Goal: Task Accomplishment & Management: Manage account settings

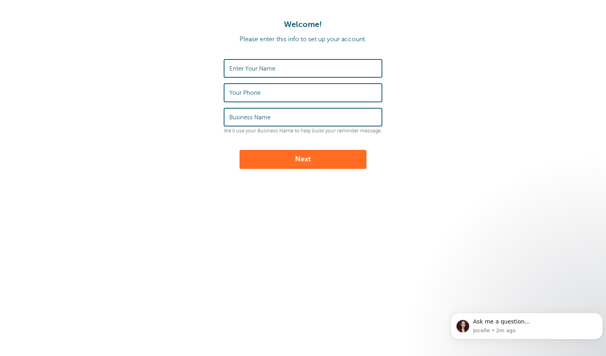
click at [323, 70] on input "Enter Your Name" at bounding box center [302, 68] width 147 height 17
type input "SM"
click at [290, 91] on input "Your Phone" at bounding box center [302, 92] width 147 height 17
type input "4036077437"
click at [266, 119] on label "Business Name" at bounding box center [249, 117] width 41 height 7
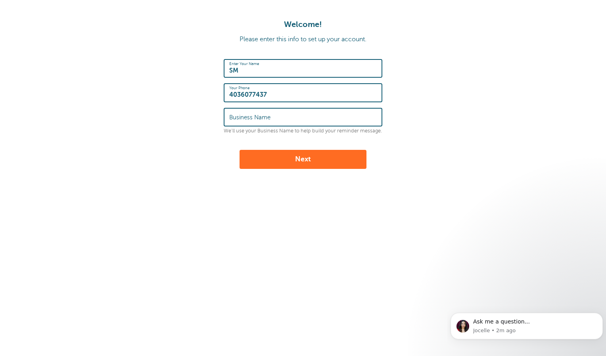
click at [266, 119] on input "Business Name" at bounding box center [302, 117] width 147 height 17
type input "sm"
click at [286, 154] on button "Next" at bounding box center [302, 159] width 127 height 19
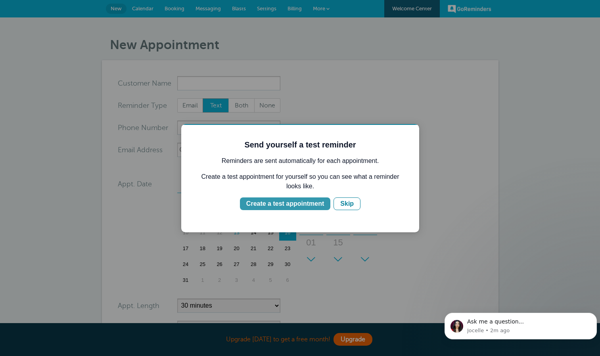
click at [285, 205] on div "Create a test appointment" at bounding box center [285, 204] width 78 height 10
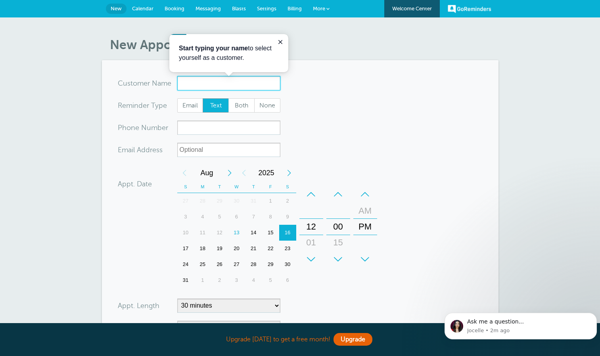
click at [207, 80] on input "x-no-autofill" at bounding box center [228, 83] width 103 height 14
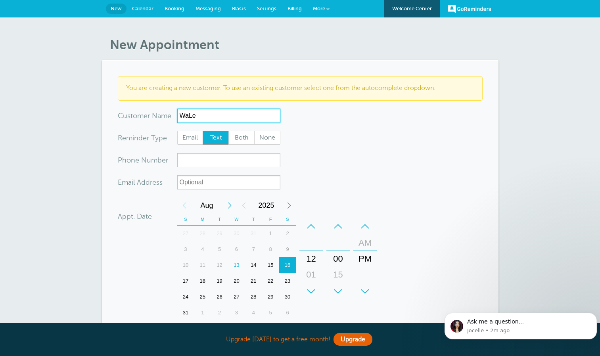
click at [210, 110] on input "WaLe" at bounding box center [228, 116] width 103 height 14
type input "WaLe"
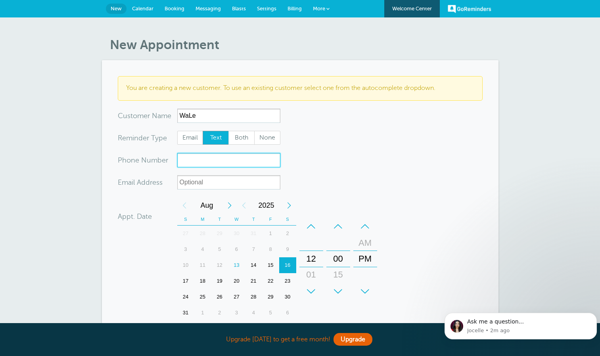
click at [198, 158] on input "xxx-no-autofill" at bounding box center [228, 160] width 103 height 14
type input "4038284850"
click at [365, 195] on form "You are creating a new customer. To use an existing customer select one from th…" at bounding box center [300, 254] width 365 height 357
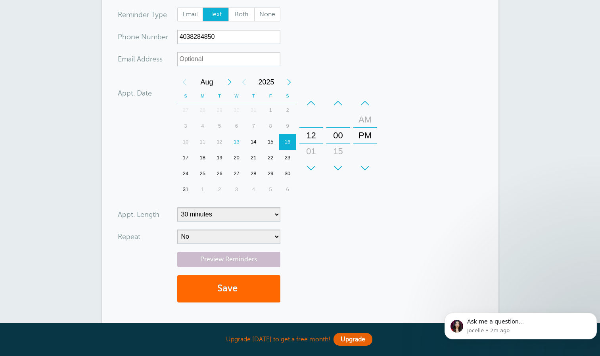
scroll to position [139, 0]
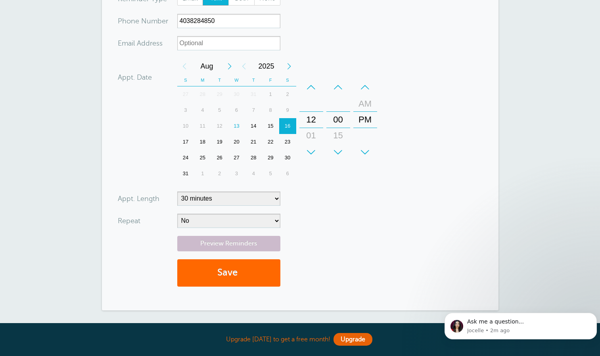
click at [239, 124] on div "13" at bounding box center [236, 126] width 17 height 16
drag, startPoint x: 311, startPoint y: 118, endPoint x: 323, endPoint y: -6, distance: 125.1
click at [323, 0] on html "Upgrade today to get a free month! Upgrade GoReminders Welcome Center New Calen…" at bounding box center [300, 146] width 600 height 570
drag, startPoint x: 341, startPoint y: 144, endPoint x: 358, endPoint y: 135, distance: 19.5
click at [358, 135] on div "+ – Hours 12 01 02 03 04 05 06 07 08 09 10 11 + – Minutes 00 15 30 45 + – AM PM" at bounding box center [338, 119] width 81 height 87
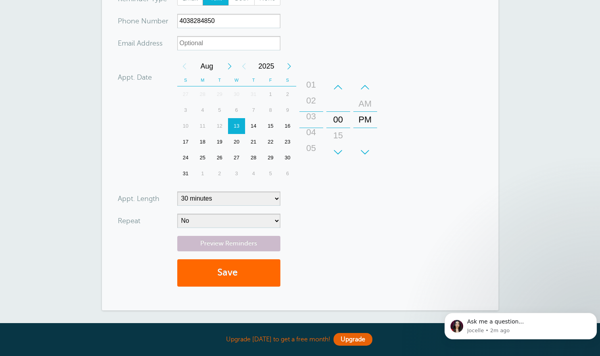
drag, startPoint x: 309, startPoint y: 124, endPoint x: 316, endPoint y: 198, distance: 74.8
click at [316, 200] on form "You are creating a new customer. To use an existing customer select one from th…" at bounding box center [300, 115] width 365 height 357
drag, startPoint x: 339, startPoint y: 140, endPoint x: 337, endPoint y: 120, distance: 19.5
click at [337, 120] on div "15" at bounding box center [338, 116] width 19 height 16
click at [385, 172] on form "You are creating a new customer. To use an existing customer select one from th…" at bounding box center [300, 115] width 365 height 357
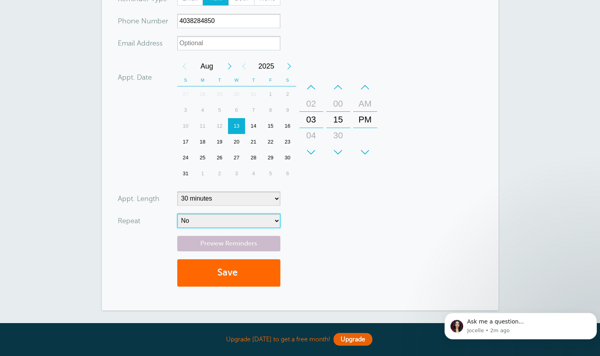
click at [228, 222] on select "No Daily Weekly Every 2 weeks Every 3 weeks Every 4 weeks Monthly Every 5 weeks…" at bounding box center [228, 221] width 103 height 14
select select "RRULE:FREQ=DAILY"
click at [177, 214] on select "No Daily Weekly Every 2 weeks Every 3 weeks Every 4 weeks Monthly Every 5 weeks…" at bounding box center [228, 221] width 103 height 14
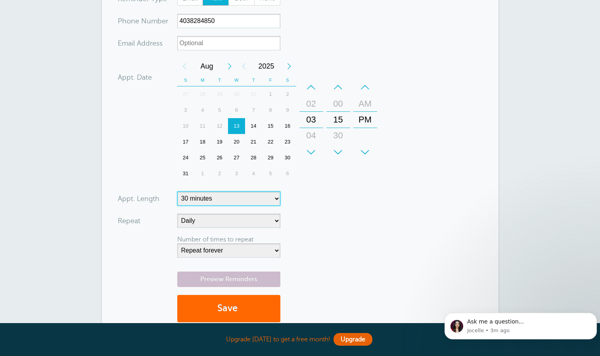
click at [243, 198] on select "5 minutes 10 minutes 15 minutes 20 minutes 25 minutes 30 minutes 35 minutes 40 …" at bounding box center [228, 198] width 103 height 14
select select "5"
click at [177, 191] on select "5 minutes 10 minutes 15 minutes 20 minutes 25 minutes 30 minutes 35 minutes 40 …" at bounding box center [228, 198] width 103 height 14
click at [252, 251] on select "Repeat forever 2 3 4 5 6 7 8 9 10 11 12 13 14 15 16 17 18 19 20" at bounding box center [228, 250] width 103 height 14
select select "2"
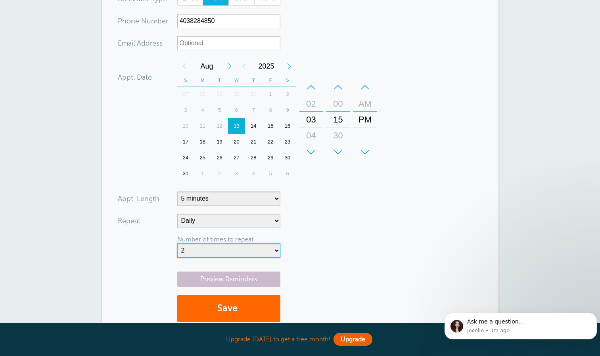
click at [177, 243] on select "Repeat forever 2 3 4 5 6 7 8 9 10 11 12 13 14 15 16 17 18 19 20" at bounding box center [228, 250] width 103 height 14
click at [316, 236] on form "You are creating a new customer. To use an existing customer select one from th…" at bounding box center [300, 133] width 365 height 393
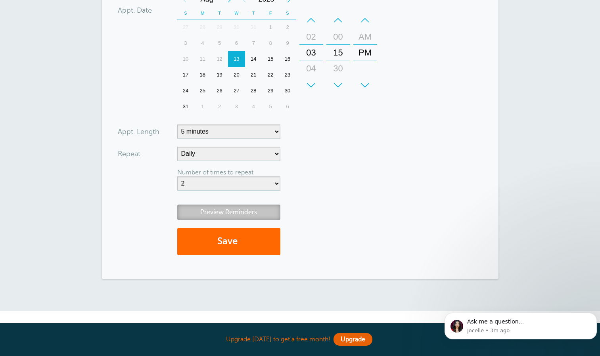
click at [233, 209] on link "Preview Reminders" at bounding box center [228, 212] width 103 height 15
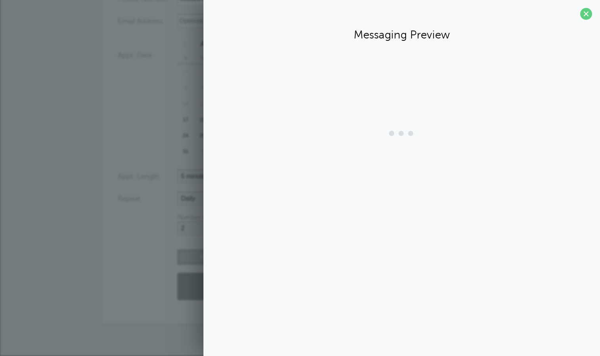
scroll to position [161, 0]
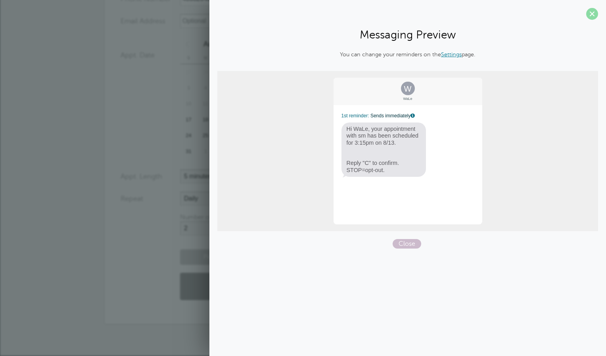
click at [592, 13] on span at bounding box center [592, 14] width 12 height 12
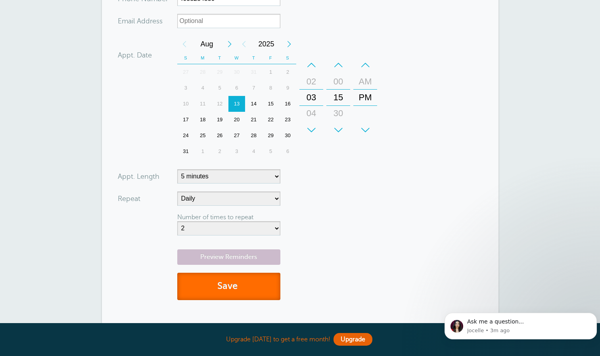
click at [252, 287] on button "Save" at bounding box center [228, 286] width 103 height 27
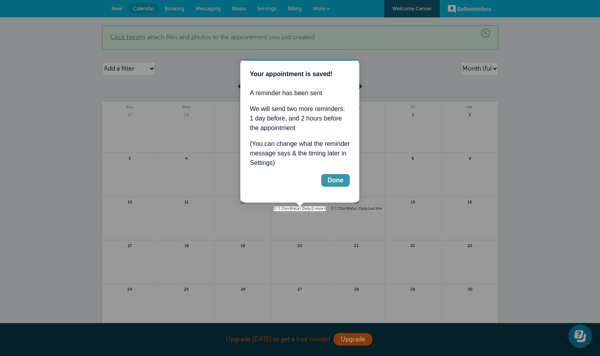
click at [334, 182] on div "Done" at bounding box center [335, 181] width 16 height 10
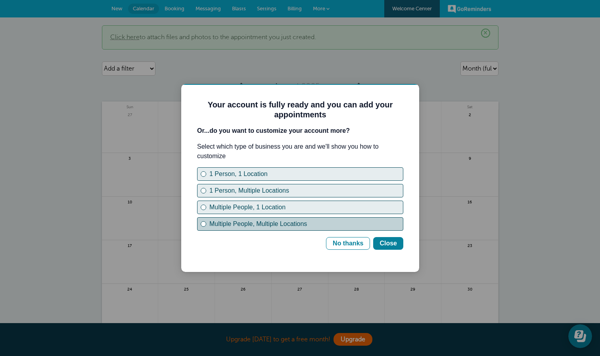
click at [237, 223] on div "Multiple People, Multiple Locations" at bounding box center [305, 224] width 193 height 10
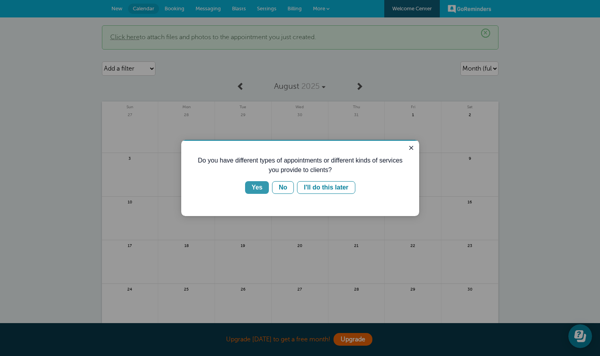
click at [257, 188] on div "Yes" at bounding box center [256, 188] width 11 height 10
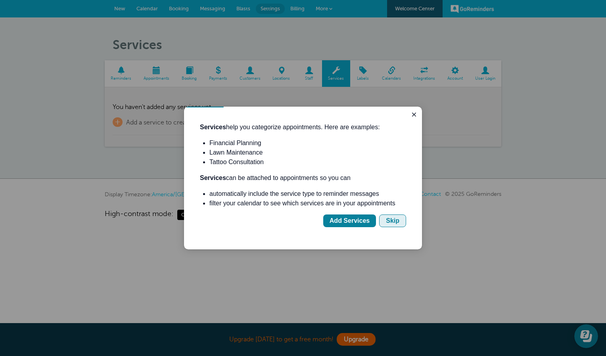
click at [385, 219] on button "Skip" at bounding box center [392, 220] width 27 height 13
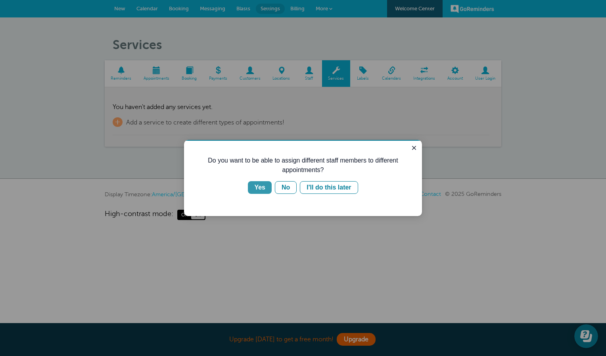
click at [262, 188] on div "Yes" at bounding box center [259, 188] width 11 height 10
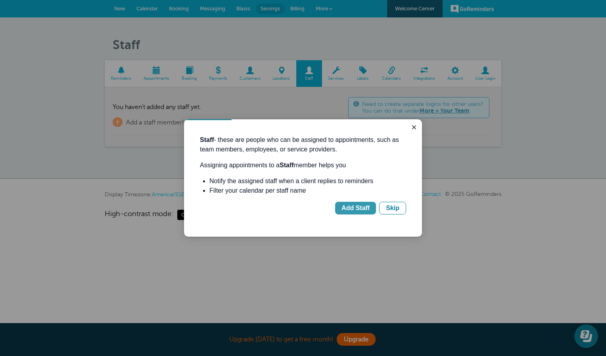
click at [358, 207] on div "Add Staff" at bounding box center [355, 208] width 28 height 10
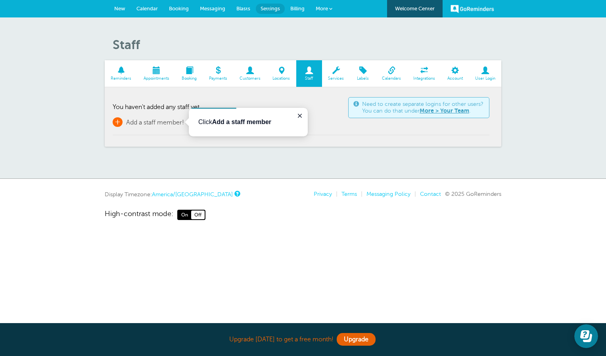
click at [122, 120] on span "+" at bounding box center [118, 122] width 10 height 10
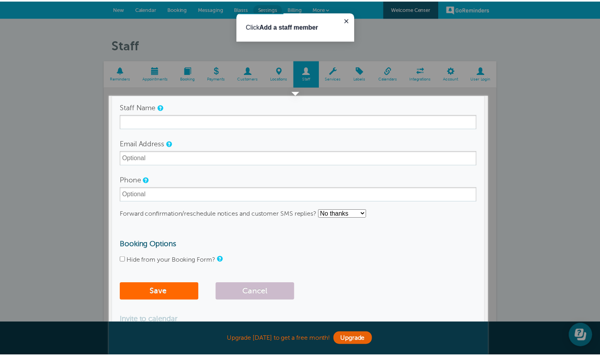
scroll to position [15, 0]
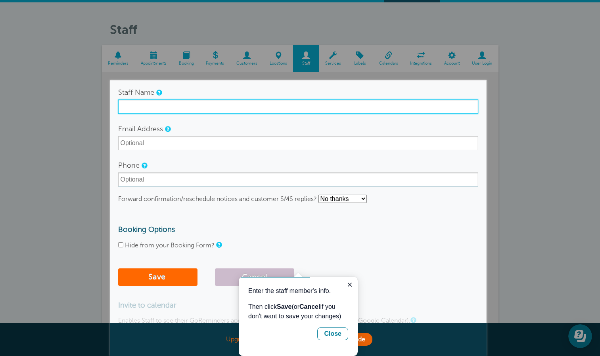
click at [167, 106] on input "Staff Name" at bounding box center [298, 106] width 360 height 14
type input "SM"
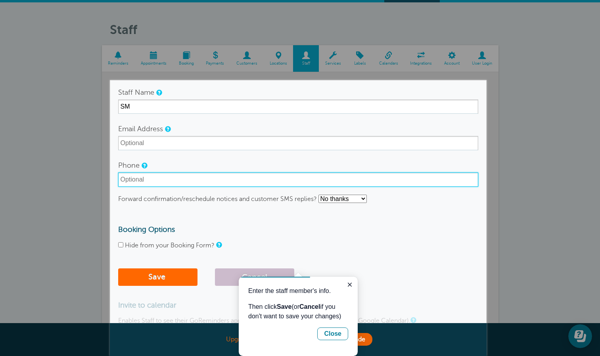
type input "4036077437"
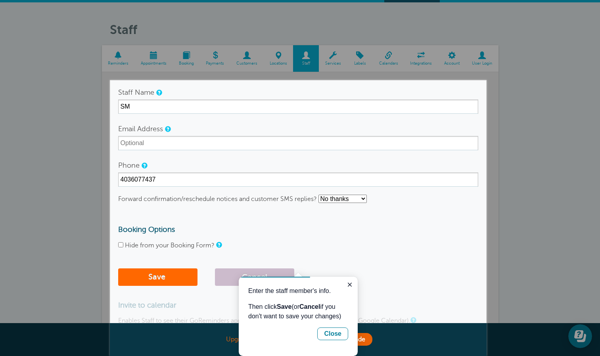
click at [337, 198] on select "No thanks Yes, text me Yes, email me" at bounding box center [342, 199] width 48 height 8
select select "4"
click at [319, 195] on select "No thanks Yes, text me Yes, email me" at bounding box center [342, 199] width 48 height 8
click at [356, 229] on h3 "Booking Options" at bounding box center [298, 229] width 360 height 9
click at [348, 202] on select "No thanks Yes, text me Yes, email me" at bounding box center [342, 199] width 48 height 8
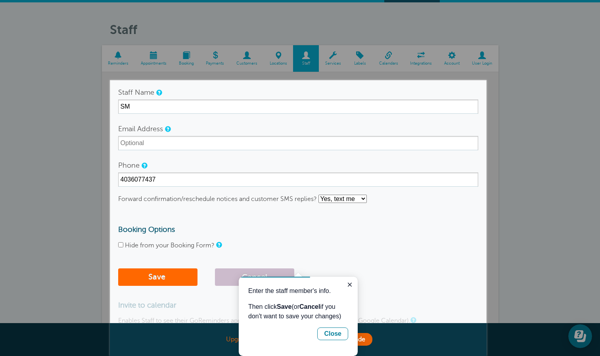
click at [426, 221] on form "Staff Name SM Email Address Phone 4036077437 Forward confirmation/reschedule no…" at bounding box center [298, 187] width 360 height 205
click at [369, 264] on form "Staff Name SM Email Address Phone 4036077437 Forward confirmation/reschedule no…" at bounding box center [298, 187] width 360 height 205
drag, startPoint x: 352, startPoint y: 286, endPoint x: 611, endPoint y: 555, distance: 372.8
click at [352, 286] on icon "Close guide" at bounding box center [349, 284] width 6 height 6
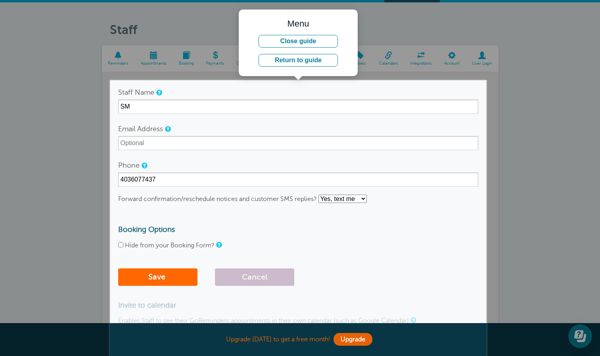
click at [121, 245] on input "Hide from your Booking Form?" at bounding box center [120, 244] width 5 height 5
checkbox input "false"
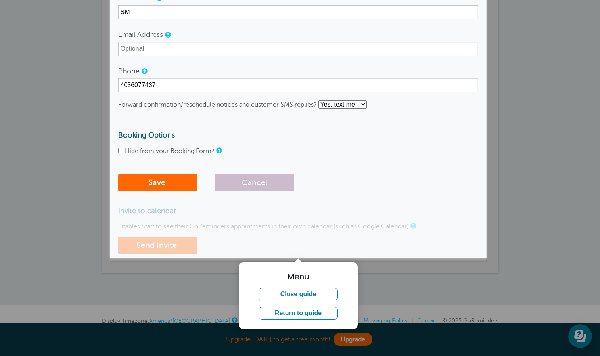
scroll to position [113, 0]
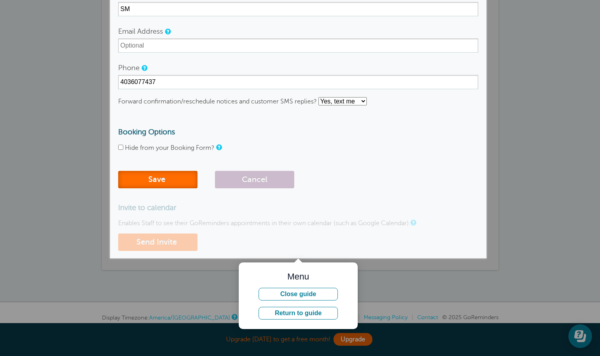
click at [162, 178] on button "Save" at bounding box center [157, 179] width 79 height 17
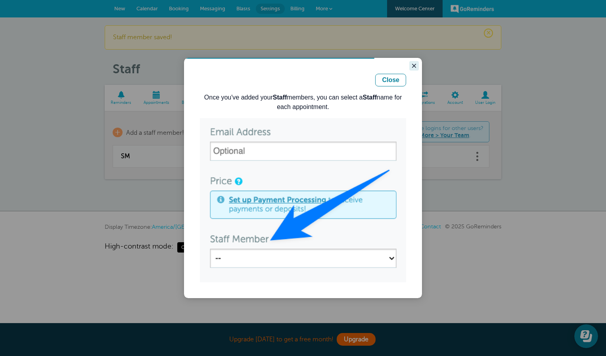
click at [414, 68] on icon "Close guide" at bounding box center [414, 66] width 6 height 6
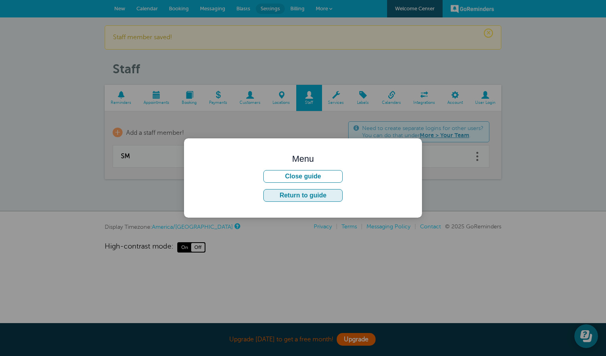
click at [314, 192] on button "Return to guide" at bounding box center [302, 195] width 79 height 13
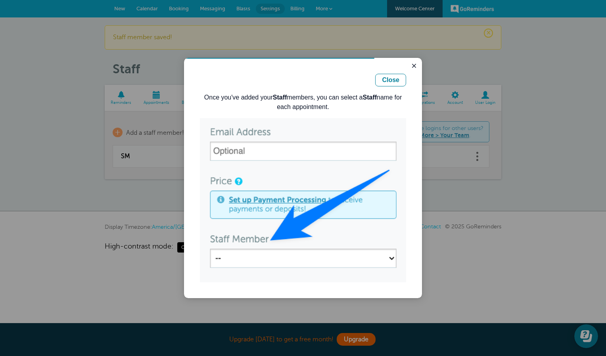
drag, startPoint x: 388, startPoint y: 280, endPoint x: 392, endPoint y: 266, distance: 14.3
click at [389, 281] on img "Guide" at bounding box center [303, 200] width 206 height 164
click at [415, 69] on button "Close guide" at bounding box center [414, 66] width 10 height 10
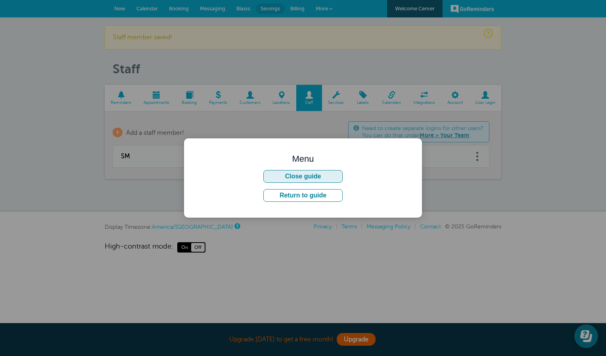
click at [312, 176] on button "Close guide" at bounding box center [302, 176] width 79 height 13
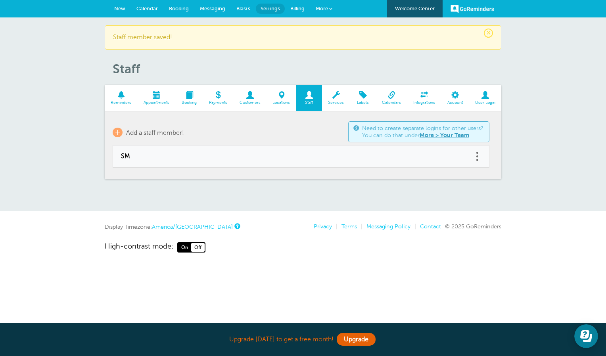
click at [143, 100] on span "Appointments" at bounding box center [156, 102] width 30 height 5
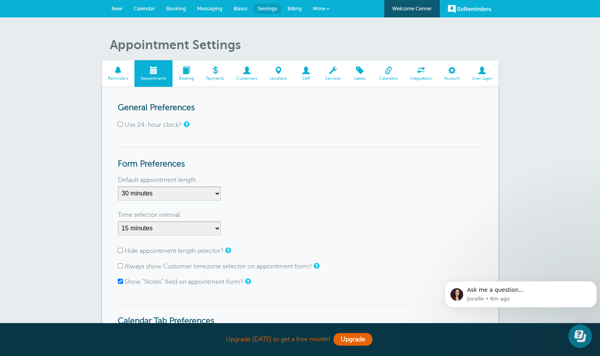
click at [397, 76] on span "Calendars" at bounding box center [388, 78] width 23 height 5
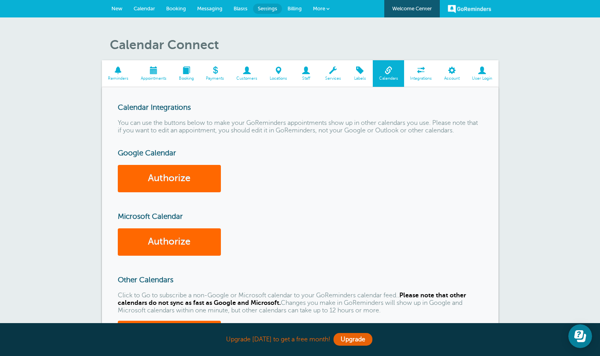
click at [425, 71] on span at bounding box center [421, 71] width 34 height 8
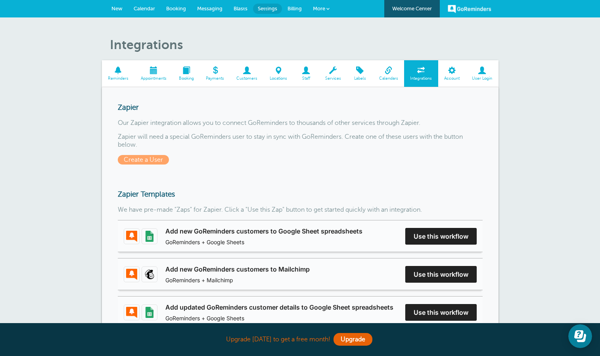
click at [185, 74] on span at bounding box center [185, 71] width 27 height 8
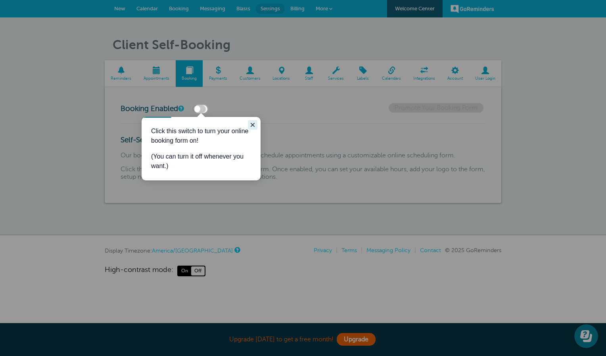
click at [251, 124] on icon "Close guide" at bounding box center [252, 125] width 4 height 4
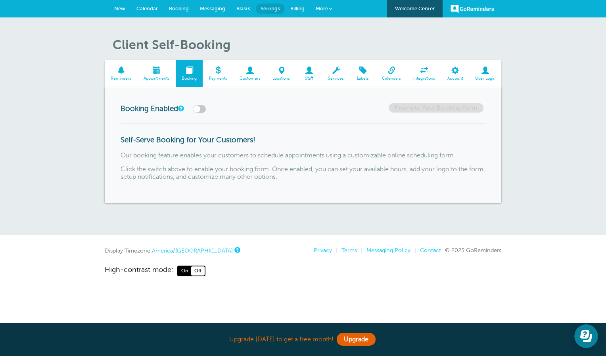
click at [200, 110] on label at bounding box center [199, 109] width 13 height 8
click at [0, 0] on input "checkbox" at bounding box center [0, 0] width 0 height 0
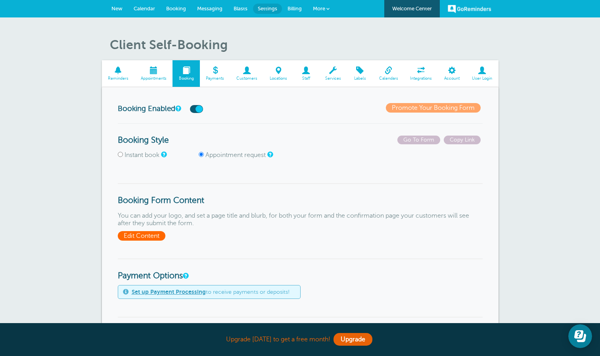
click at [135, 235] on span "Edit Content" at bounding box center [142, 236] width 48 height 10
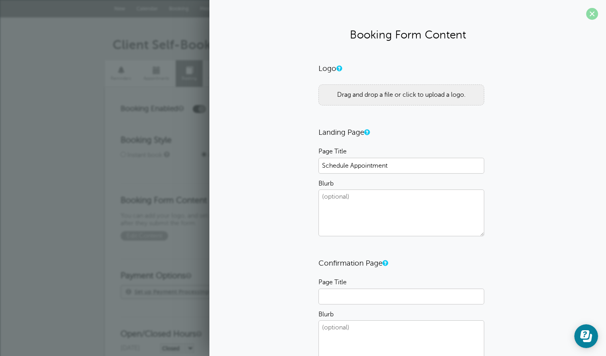
click at [586, 17] on span at bounding box center [592, 14] width 12 height 12
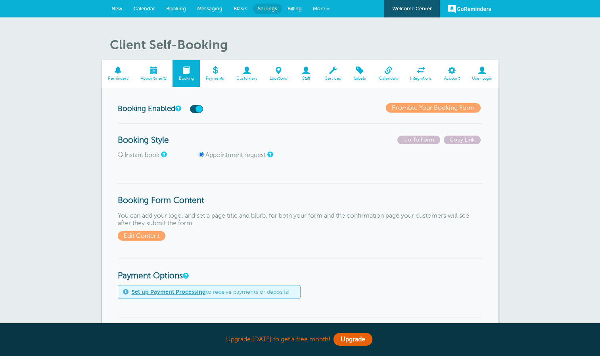
click at [153, 76] on span "Appointments" at bounding box center [153, 78] width 30 height 5
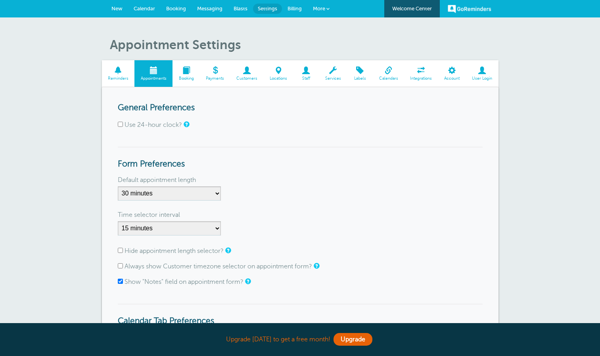
click at [115, 75] on link "Reminders" at bounding box center [118, 73] width 33 height 27
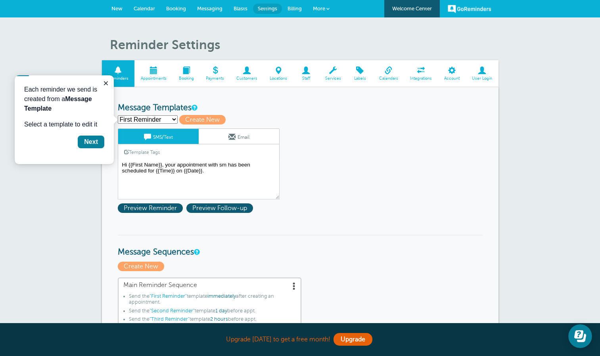
click at [146, 6] on span "Calendar" at bounding box center [144, 9] width 21 height 6
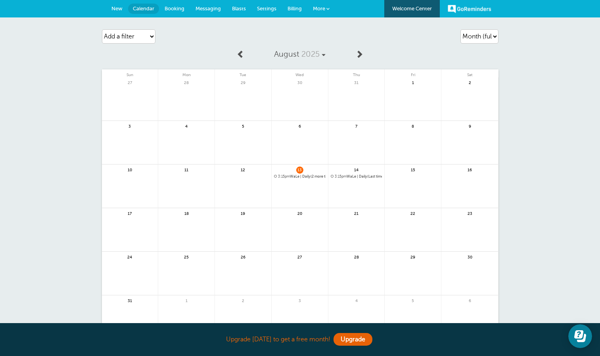
click at [298, 177] on span "3:15pm WaLe | Daily(2 more times)" at bounding box center [300, 176] width 52 height 4
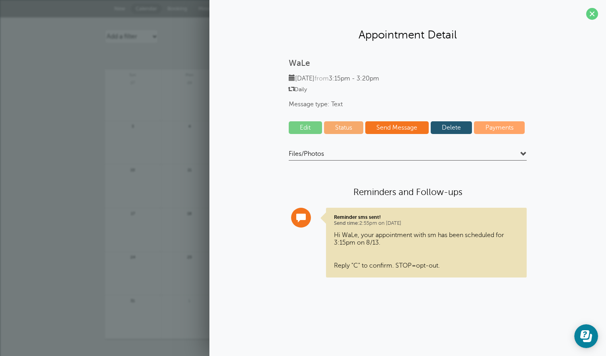
click at [302, 132] on link "Edit" at bounding box center [305, 127] width 33 height 13
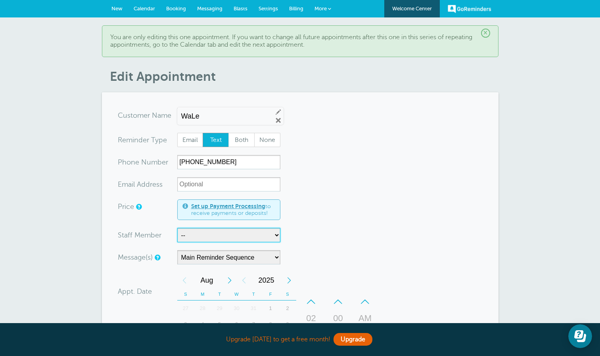
click at [255, 233] on select "-- SM" at bounding box center [228, 235] width 103 height 14
select select "21403"
click at [177, 228] on select "-- SM" at bounding box center [228, 235] width 103 height 14
click at [367, 223] on form "You are creating a new customer. To use an existing customer select one from th…" at bounding box center [300, 322] width 365 height 428
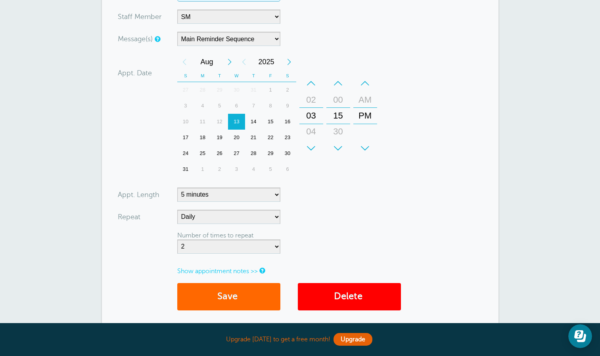
scroll to position [229, 0]
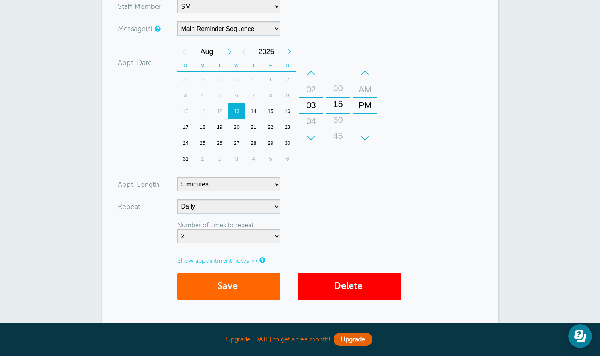
click at [339, 111] on div "15" at bounding box center [338, 104] width 19 height 16
drag, startPoint x: 337, startPoint y: 111, endPoint x: 337, endPoint y: 124, distance: 13.9
click at [337, 124] on div "15" at bounding box center [338, 119] width 19 height 16
drag, startPoint x: 337, startPoint y: 122, endPoint x: 338, endPoint y: 104, distance: 18.6
click at [338, 105] on div "15" at bounding box center [338, 105] width 19 height 16
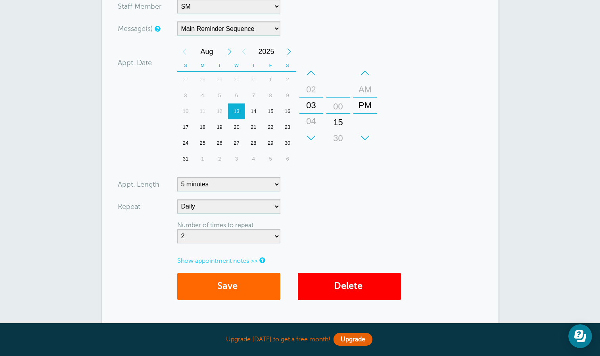
click at [341, 139] on div "+ – Minutes 00 15 30 45" at bounding box center [338, 105] width 24 height 81
click at [224, 282] on button "Save" at bounding box center [228, 286] width 103 height 27
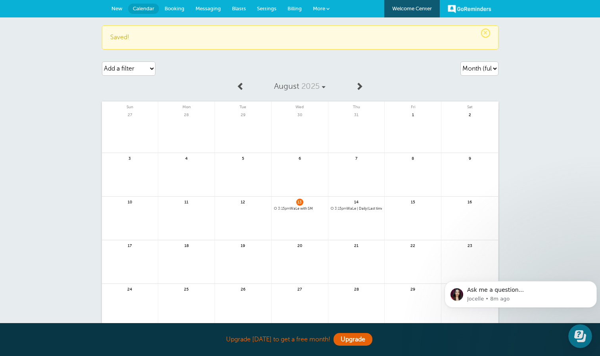
click at [180, 10] on span "Booking" at bounding box center [174, 9] width 20 height 6
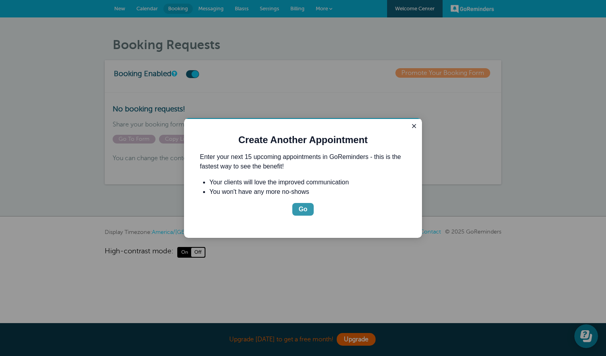
click at [301, 214] on div "Go" at bounding box center [302, 210] width 9 height 10
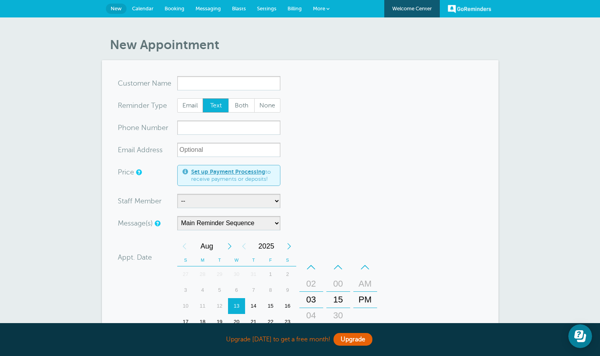
click at [150, 8] on span "Calendar" at bounding box center [142, 9] width 21 height 6
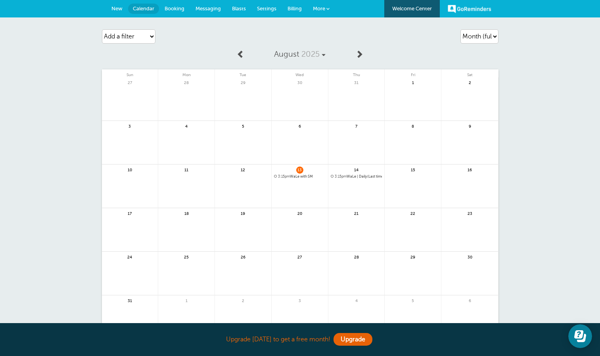
click at [167, 8] on span "Booking" at bounding box center [174, 9] width 20 height 6
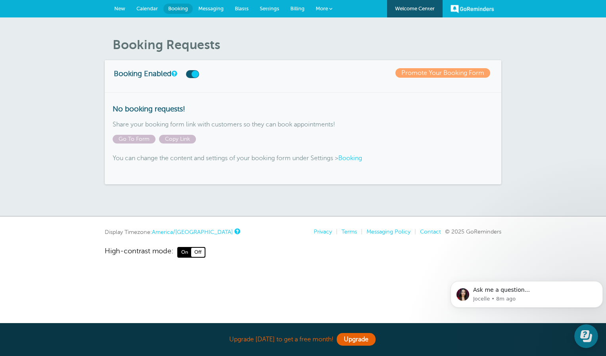
click at [212, 11] on span "Messaging" at bounding box center [210, 9] width 25 height 6
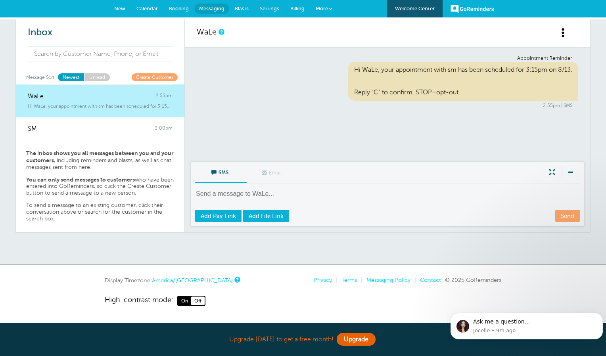
click at [287, 132] on div "Appointment Reminder Hi WaLe, your appointment with sm has been scheduled for 3…" at bounding box center [387, 105] width 405 height 115
click at [237, 10] on span "Blasts" at bounding box center [242, 9] width 14 height 6
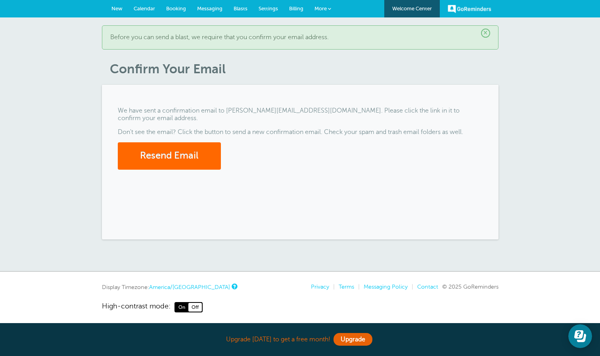
click at [239, 7] on span "Blasts" at bounding box center [240, 9] width 14 height 6
drag, startPoint x: 605, startPoint y: 6, endPoint x: 118, endPoint y: 88, distance: 494.4
click at [63, 101] on div "× Before you can send a blast, we require that you confirm your email address. …" at bounding box center [300, 144] width 600 height 254
click at [117, 8] on span "New" at bounding box center [116, 9] width 11 height 6
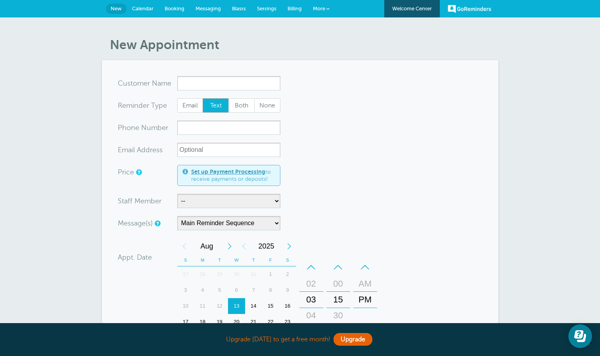
click at [144, 9] on span "Calendar" at bounding box center [142, 9] width 21 height 6
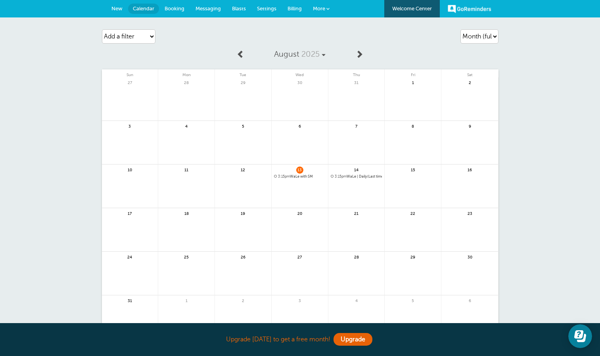
click at [117, 11] on link "New" at bounding box center [117, 8] width 22 height 17
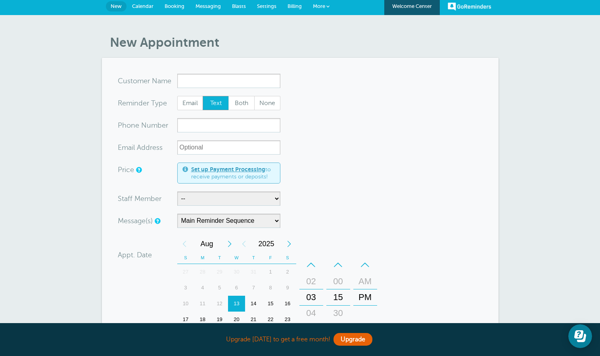
scroll to position [2, 0]
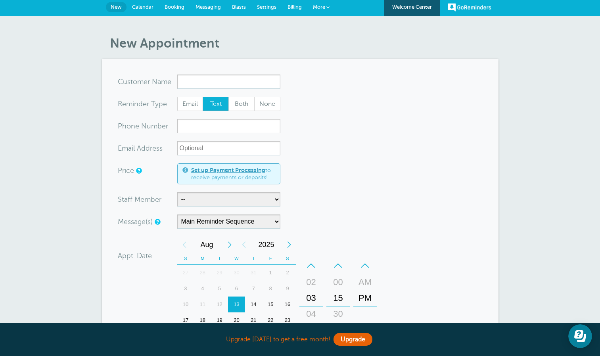
click at [220, 76] on input "x-no-autofill" at bounding box center [228, 82] width 103 height 14
click at [233, 198] on select "-- SM" at bounding box center [228, 199] width 103 height 14
select select "21403"
click at [177, 192] on select "-- SM" at bounding box center [228, 199] width 103 height 14
click at [198, 200] on select "-- SM" at bounding box center [228, 199] width 103 height 14
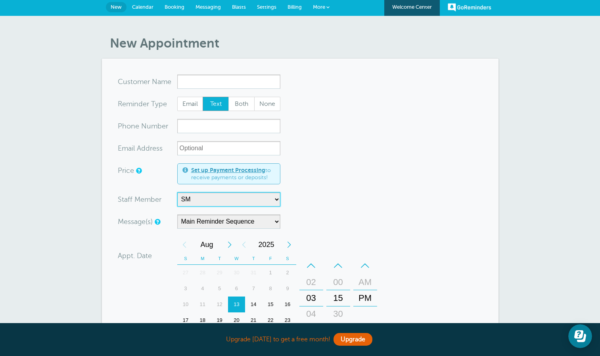
click at [177, 192] on select "-- SM" at bounding box center [228, 199] width 103 height 14
click at [289, 196] on form "You are creating a new customer. To use an existing customer select one from th…" at bounding box center [300, 282] width 365 height 414
click at [143, 4] on span "Calendar" at bounding box center [142, 7] width 21 height 6
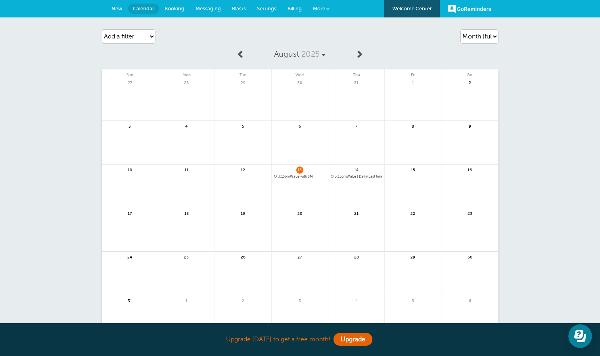
click at [289, 174] on div "13 3:15pm WaLe with SM" at bounding box center [300, 186] width 57 height 44
click at [290, 176] on span "3:15pm" at bounding box center [284, 176] width 12 height 4
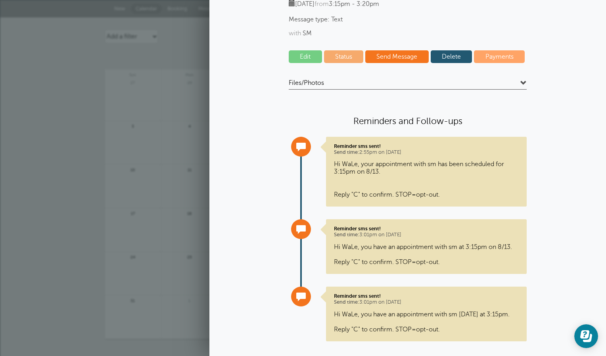
scroll to position [86, 0]
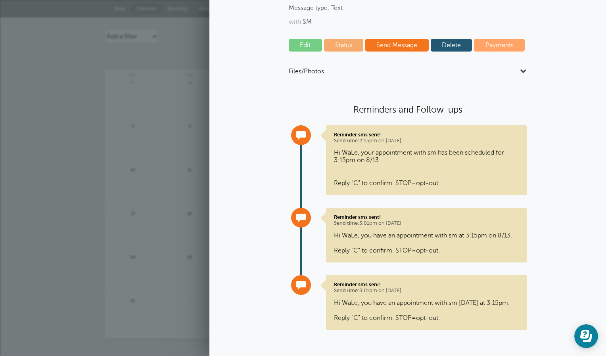
click at [342, 44] on link "Status" at bounding box center [344, 45] width 40 height 13
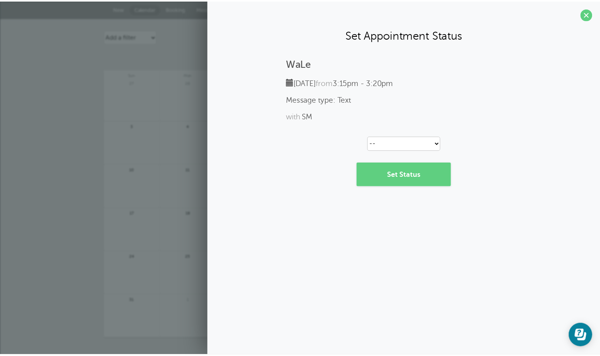
scroll to position [0, 0]
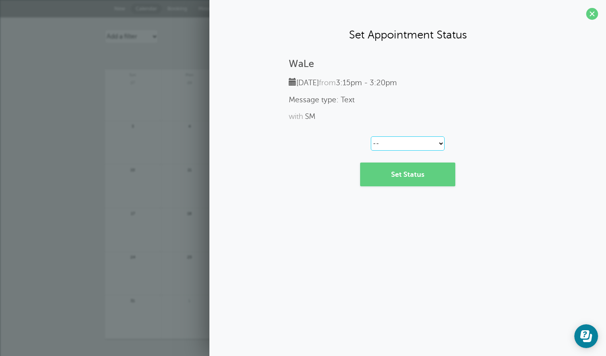
click at [417, 143] on select "-- Confirmed Reschedule Requested Cancelled" at bounding box center [408, 143] width 74 height 14
drag, startPoint x: 407, startPoint y: 116, endPoint x: 419, endPoint y: 102, distance: 18.6
click at [407, 116] on div "with SM" at bounding box center [408, 116] width 238 height 9
click at [590, 15] on span at bounding box center [592, 14] width 12 height 12
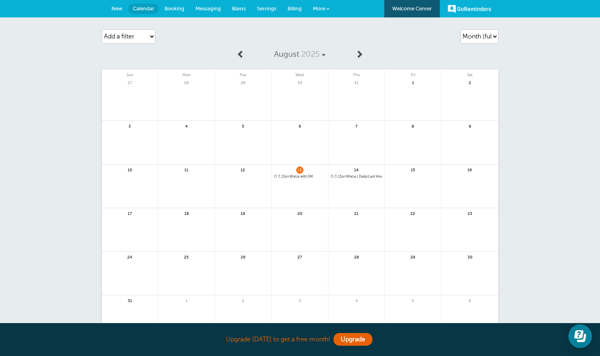
click at [354, 175] on span "3:15pm WaLe | Daily(Last time)" at bounding box center [357, 176] width 52 height 4
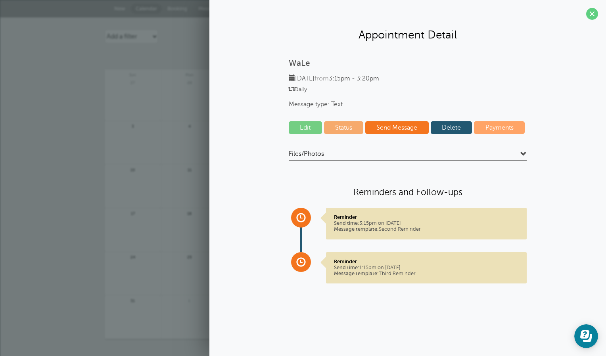
click at [296, 86] on span "Daily" at bounding box center [408, 89] width 238 height 7
click at [592, 19] on span at bounding box center [592, 14] width 12 height 12
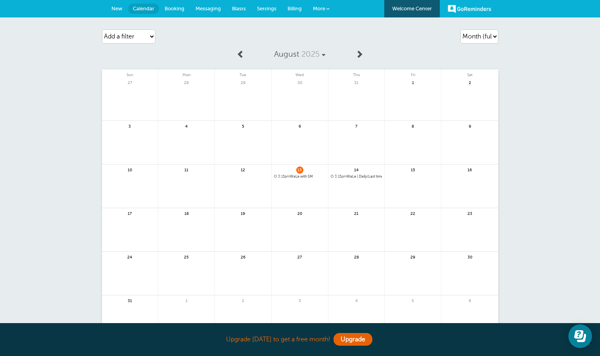
click at [171, 5] on link "Booking" at bounding box center [174, 8] width 31 height 17
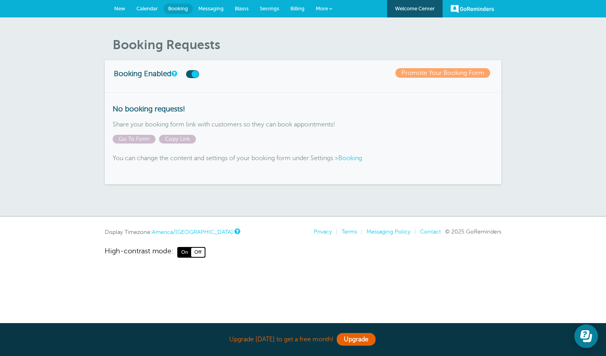
click at [122, 9] on span "New" at bounding box center [119, 9] width 11 height 6
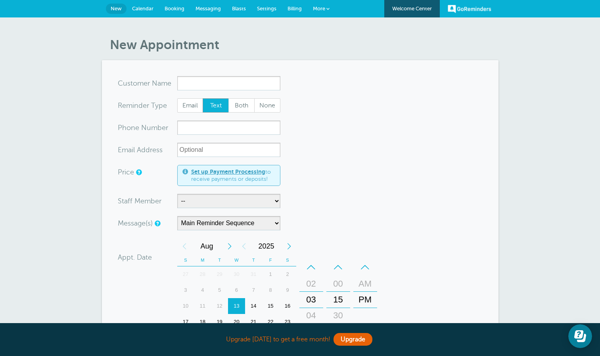
click at [216, 82] on input "x-no-autofill" at bounding box center [228, 83] width 103 height 14
click at [216, 83] on input "x-no-autofill" at bounding box center [228, 83] width 103 height 14
type input "Bami B"
click at [218, 128] on input "xxx-no-autofill" at bounding box center [228, 127] width 103 height 14
click at [329, 139] on form "You are creating a new customer. To use an existing customer select one from th…" at bounding box center [300, 283] width 365 height 414
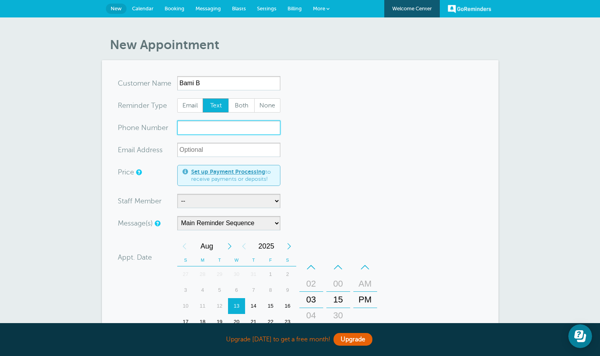
click at [213, 124] on input "xxx-no-autofill" at bounding box center [228, 127] width 103 height 14
type input "4033835901"
click at [319, 140] on form "You are creating a new customer. To use an existing customer select one from th…" at bounding box center [300, 283] width 365 height 414
click at [235, 108] on span "Both" at bounding box center [241, 105] width 25 height 13
click at [228, 98] on input "Both" at bounding box center [228, 98] width 0 height 0
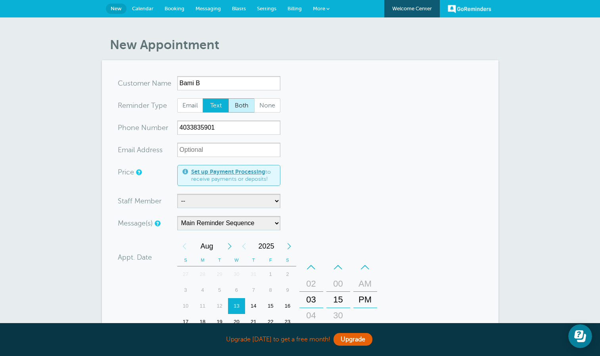
radio input "true"
click at [239, 152] on input "xx-no-autofill" at bounding box center [228, 150] width 103 height 14
click at [256, 197] on select "-- SM" at bounding box center [228, 201] width 103 height 14
click at [339, 180] on form "You are creating a new customer. To use an existing customer select one from th…" at bounding box center [300, 283] width 365 height 414
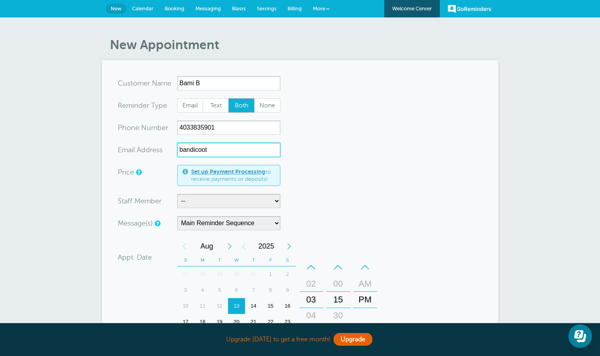
click at [246, 149] on input "bandicoot" at bounding box center [228, 150] width 103 height 14
type input "bandicootb@gmail.com"
click at [360, 161] on form "You are creating a new customer. To use an existing customer select one from th…" at bounding box center [300, 283] width 365 height 414
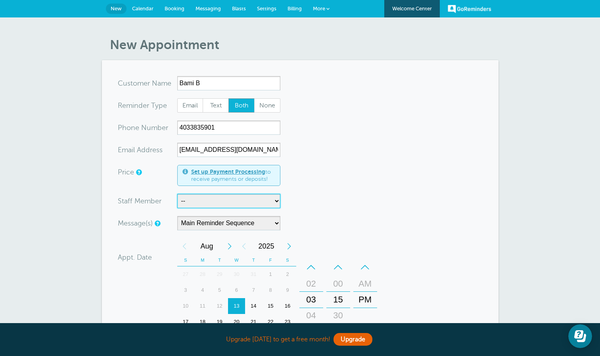
click at [259, 204] on select "-- SM" at bounding box center [228, 201] width 103 height 14
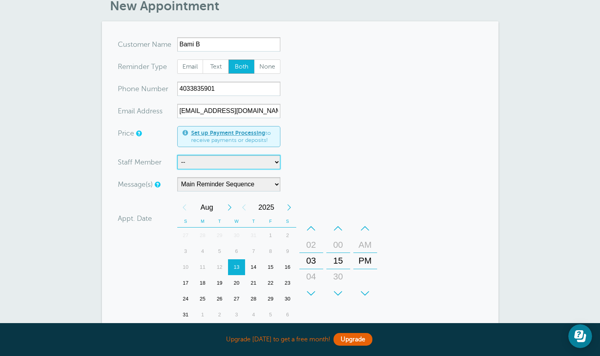
scroll to position [26, 0]
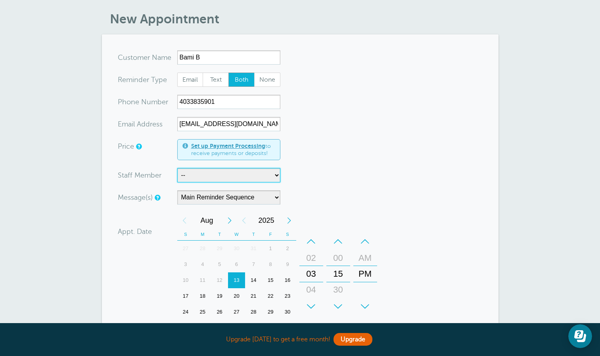
click at [267, 174] on select "-- SM" at bounding box center [228, 175] width 103 height 14
select select "21403"
click at [177, 168] on select "-- SM" at bounding box center [228, 175] width 103 height 14
click at [327, 180] on form "You are creating a new customer. To use an existing customer select one from th…" at bounding box center [300, 257] width 365 height 414
click at [271, 199] on select "Main Reminder Sequence" at bounding box center [228, 197] width 103 height 14
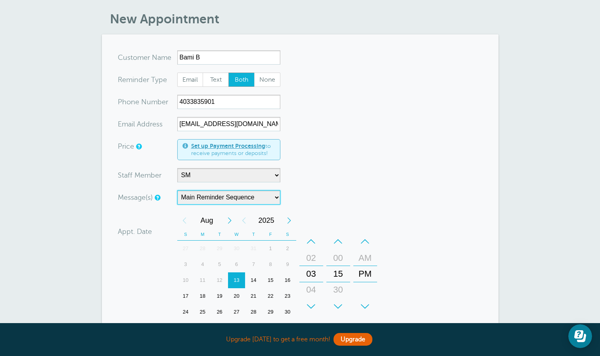
click at [271, 199] on select "Main Reminder Sequence" at bounding box center [228, 197] width 103 height 14
click at [159, 197] on link at bounding box center [157, 197] width 5 height 5
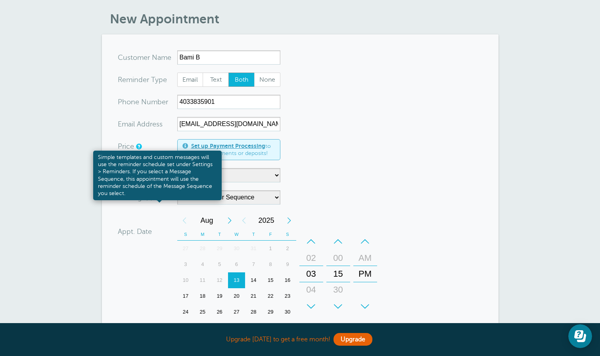
click at [159, 198] on link at bounding box center [157, 197] width 5 height 5
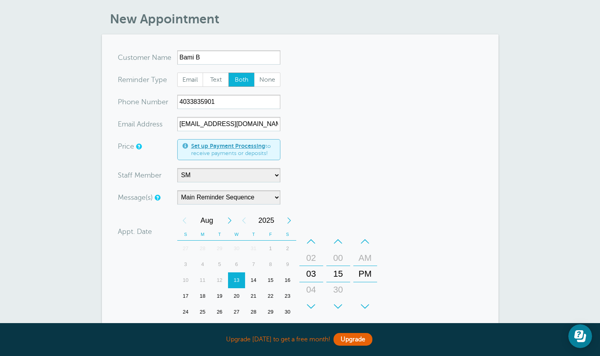
drag, startPoint x: 371, startPoint y: 171, endPoint x: 586, endPoint y: 175, distance: 215.3
click at [372, 171] on form "You are creating a new customer. To use an existing customer select one from th…" at bounding box center [300, 257] width 365 height 414
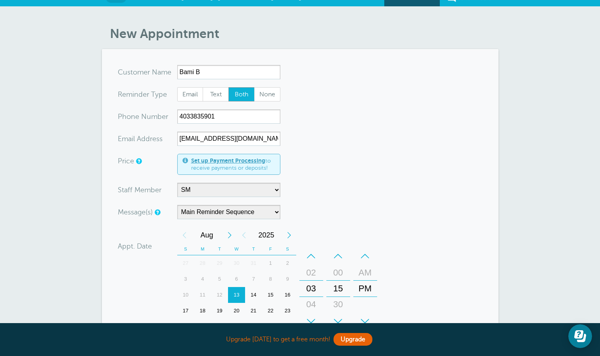
scroll to position [0, 0]
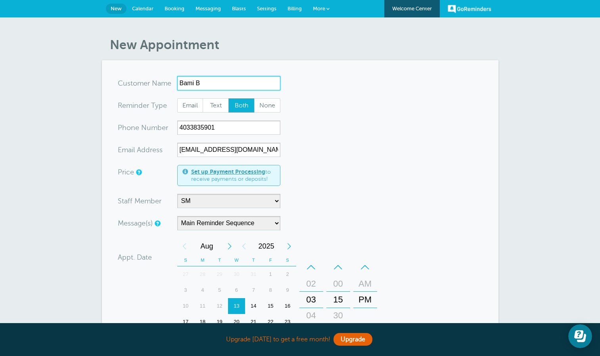
drag, startPoint x: 208, startPoint y: 86, endPoint x: 130, endPoint y: 78, distance: 79.4
click at [130, 78] on div "x-no-autofill Cus tomer N ame Bami B No search results. Edit Remove" at bounding box center [199, 83] width 163 height 14
click at [222, 108] on span "(403) 828-4850" at bounding box center [228, 107] width 95 height 7
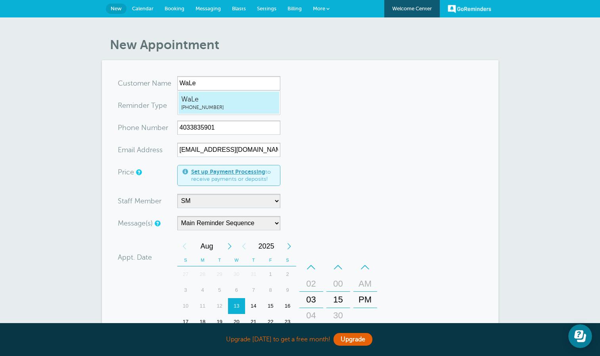
type input "WaLe4038284850"
type input "WaLe"
radio input "true"
type input "(403) 828-4850"
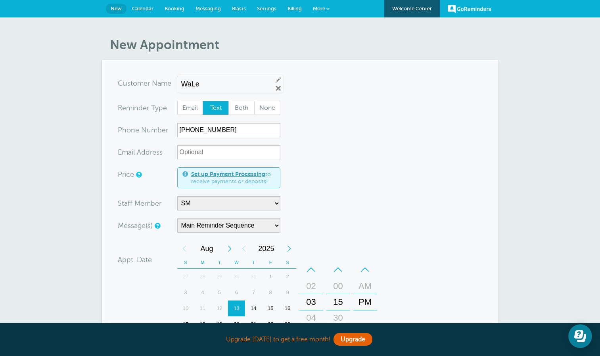
click at [229, 82] on input "WaLe" at bounding box center [223, 84] width 85 height 8
type input "WaLe B Test"
click at [335, 105] on form "You are creating a new customer. To use an existing customer select one from th…" at bounding box center [300, 284] width 365 height 416
click at [246, 109] on span "Both" at bounding box center [241, 107] width 25 height 13
click at [228, 101] on input "Both" at bounding box center [228, 100] width 0 height 0
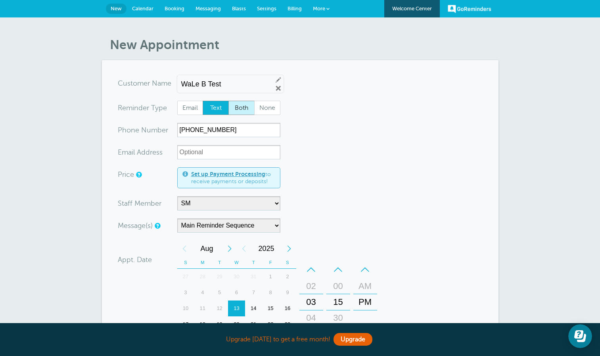
radio input "true"
click at [240, 150] on input "xx-no-autofill" at bounding box center [228, 152] width 103 height 14
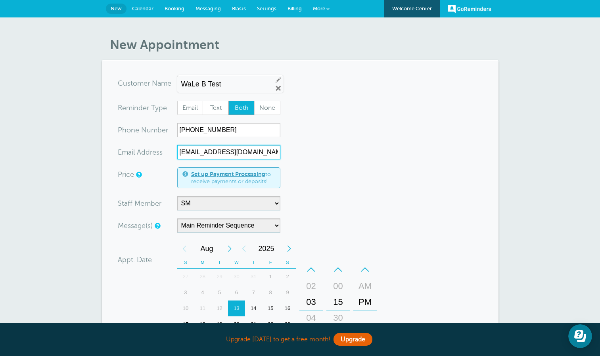
type input "wbalogun@gmail.com"
click at [297, 185] on form "You are creating a new customer. To use an existing customer select one from th…" at bounding box center [300, 284] width 365 height 416
click at [327, 234] on form "You are creating a new customer. To use an existing customer select one from th…" at bounding box center [300, 284] width 365 height 416
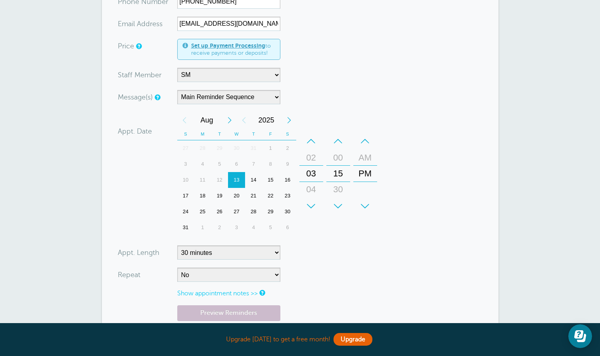
scroll to position [128, 0]
drag, startPoint x: 268, startPoint y: 279, endPoint x: 289, endPoint y: 276, distance: 21.2
click at [268, 279] on select "No Daily Weekly Every 2 weeks Every 3 weeks Every 4 weeks Monthly Every 5 weeks…" at bounding box center [228, 275] width 103 height 14
select select "RRULE:FREQ=DAILY"
click at [177, 268] on select "No Daily Weekly Every 2 weeks Every 3 weeks Every 4 weeks Monthly Every 5 weeks…" at bounding box center [228, 275] width 103 height 14
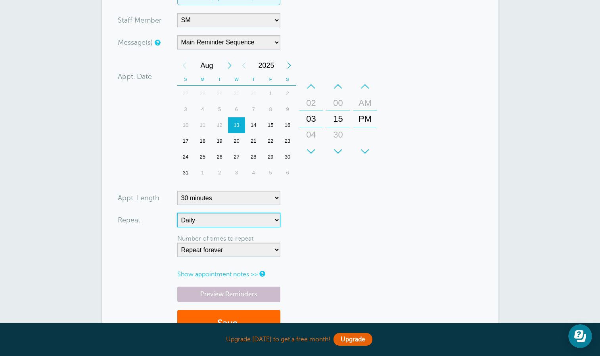
scroll to position [185, 0]
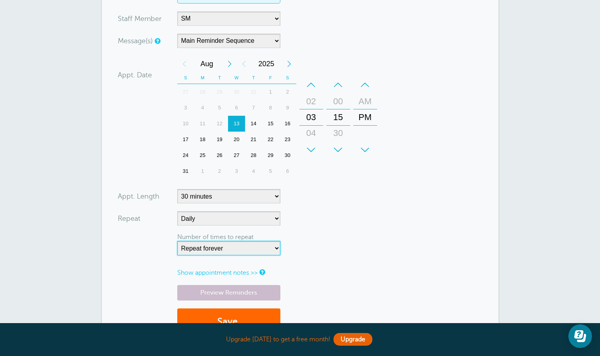
click at [226, 249] on select "Repeat forever 2 3 4 5 6 7 8 9 10 11 12 13 14 15 16 17 18 19 20" at bounding box center [228, 248] width 103 height 14
click at [177, 241] on select "Repeat forever 2 3 4 5 6 7 8 9 10 11 12 13 14 15 16 17 18 19 20" at bounding box center [228, 248] width 103 height 14
click at [360, 212] on form "You are creating a new customer. To use an existing customer select one from th…" at bounding box center [300, 117] width 365 height 452
click at [286, 80] on th "S" at bounding box center [287, 78] width 17 height 12
click at [288, 79] on th "S" at bounding box center [287, 78] width 17 height 12
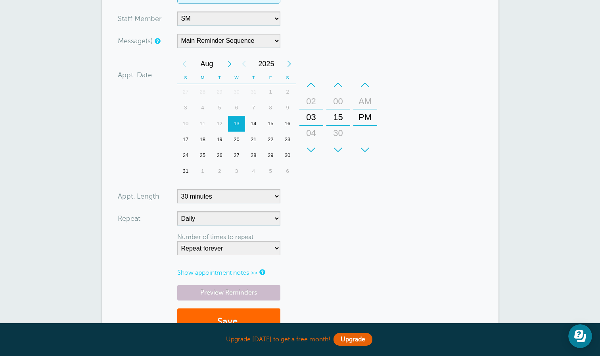
click at [287, 124] on div "16" at bounding box center [287, 124] width 17 height 16
drag, startPoint x: 313, startPoint y: 137, endPoint x: 315, endPoint y: 189, distance: 51.6
click at [315, 189] on form "You are creating a new customer. To use an existing customer select one from th…" at bounding box center [300, 117] width 365 height 452
drag, startPoint x: 345, startPoint y: 138, endPoint x: 350, endPoint y: 160, distance: 22.7
click at [350, 160] on div "+ – Minutes 00 15 30 45" at bounding box center [338, 117] width 27 height 87
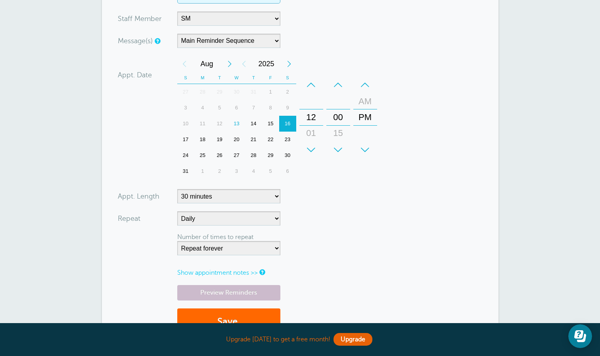
click at [409, 141] on form "You are creating a new customer. To use an existing customer select one from th…" at bounding box center [300, 117] width 365 height 452
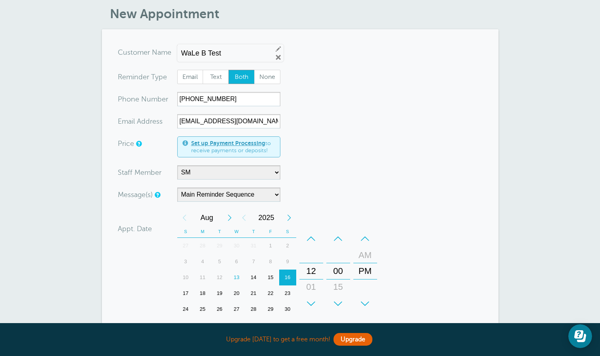
scroll to position [33, 0]
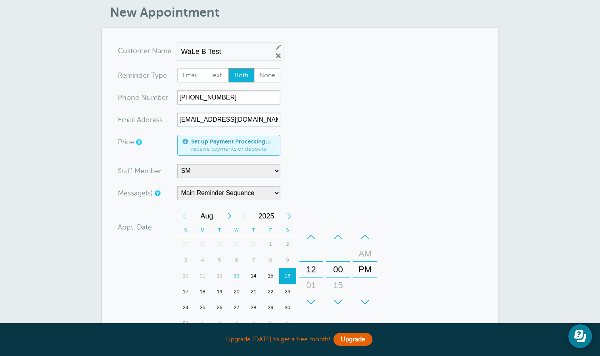
click at [242, 54] on input "WaLe B Test" at bounding box center [223, 52] width 85 height 8
type input "WaLe B Go Reminder Test"
drag, startPoint x: 329, startPoint y: 105, endPoint x: 347, endPoint y: 171, distance: 68.7
click at [329, 105] on form "You are creating a new customer. To use an existing customer select one from th…" at bounding box center [300, 270] width 365 height 452
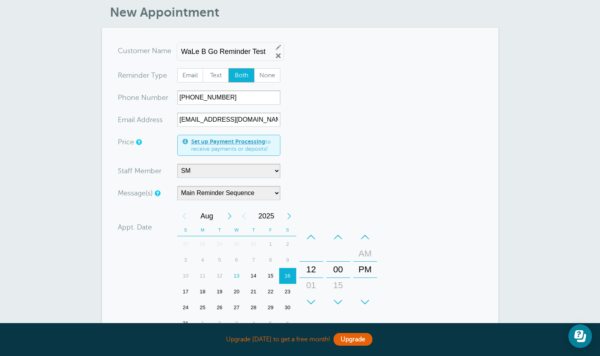
scroll to position [0, 0]
drag, startPoint x: 204, startPoint y: 51, endPoint x: 128, endPoint y: 53, distance: 76.5
click at [128, 53] on div "x-no-autofill Cus tomer N ame WaLe4038284850 WaLe4038284850 WaLe B Go Reminder …" at bounding box center [201, 52] width 166 height 17
click at [349, 101] on form "You are creating a new customer. To use an existing customer select one from th…" at bounding box center [300, 270] width 365 height 452
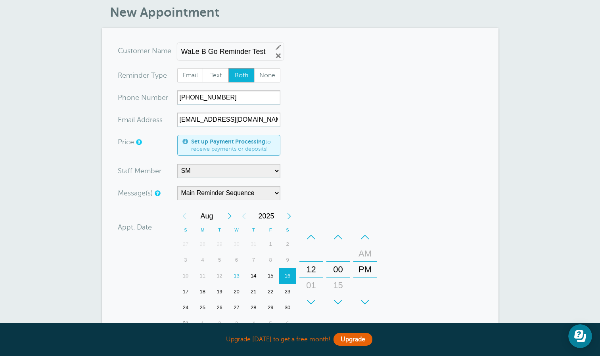
drag, startPoint x: 209, startPoint y: 51, endPoint x: 373, endPoint y: 54, distance: 164.1
click at [373, 54] on form "You are creating a new customer. To use an existing customer select one from th…" at bounding box center [300, 270] width 365 height 452
drag, startPoint x: 239, startPoint y: 51, endPoint x: 328, endPoint y: 40, distance: 89.4
click at [328, 40] on section "You are creating a new customer. To use an existing customer select one from th…" at bounding box center [300, 270] width 396 height 484
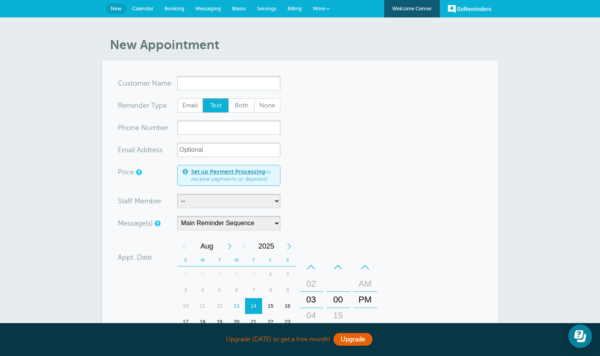
click at [323, 8] on span "More" at bounding box center [319, 9] width 12 height 6
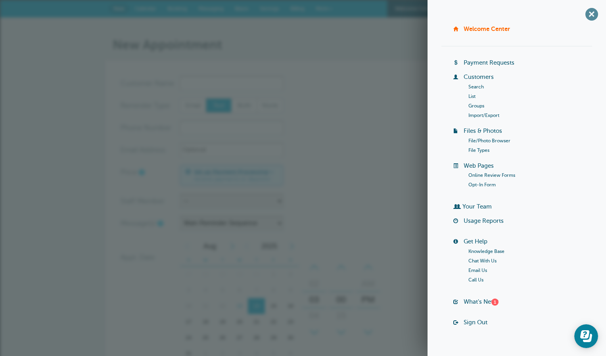
click at [582, 16] on span "+" at bounding box center [591, 14] width 18 height 18
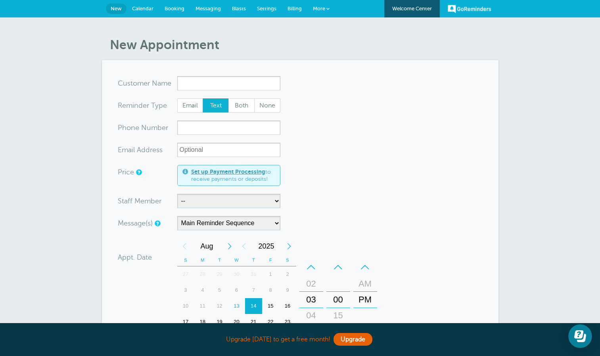
click at [468, 10] on link "GoReminders" at bounding box center [469, 8] width 44 height 17
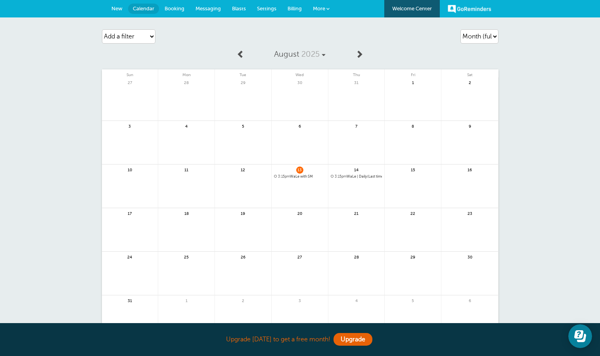
click at [118, 8] on span "New" at bounding box center [116, 9] width 11 height 6
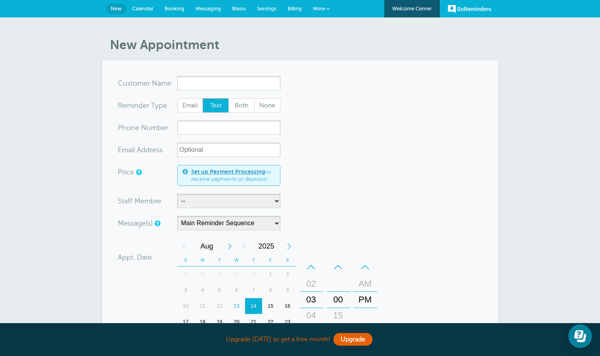
click at [322, 11] on span "More" at bounding box center [319, 9] width 12 height 6
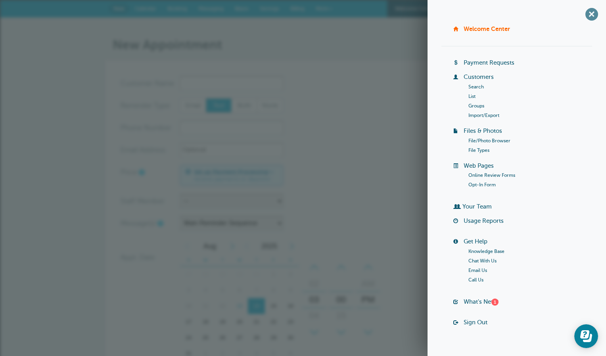
click at [585, 19] on span "+" at bounding box center [591, 14] width 18 height 18
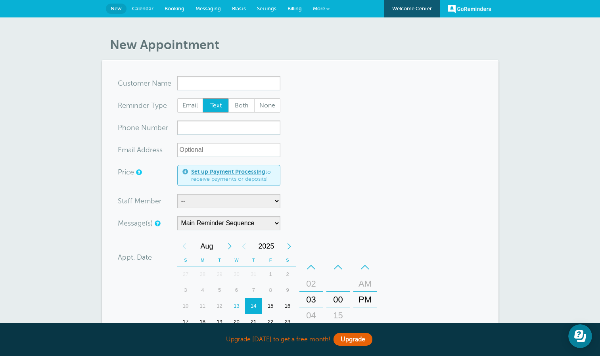
click at [267, 5] on link "Settings" at bounding box center [266, 8] width 31 height 17
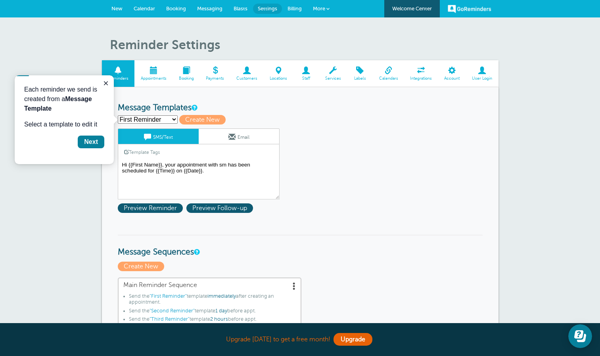
click at [239, 134] on link "Email" at bounding box center [239, 136] width 80 height 15
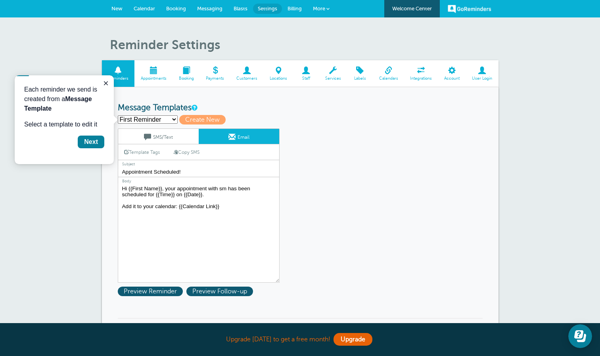
click at [196, 171] on input "Appointment Scheduled!" at bounding box center [199, 172] width 162 height 10
click at [226, 187] on textarea "Hi {{First Name}}, your appointment with sm has been scheduled for {{Time}} on …" at bounding box center [199, 233] width 162 height 99
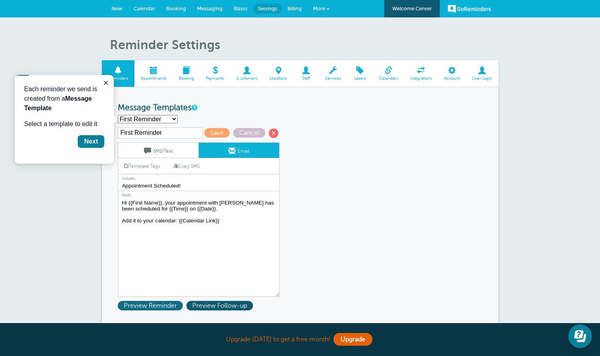
type textarea "Hi {{First Name}}, your appointment with [PERSON_NAME] has been scheduled for {…"
drag, startPoint x: 162, startPoint y: 304, endPoint x: 172, endPoint y: 300, distance: 11.0
click at [162, 304] on span "Preview Reminder" at bounding box center [150, 306] width 65 height 10
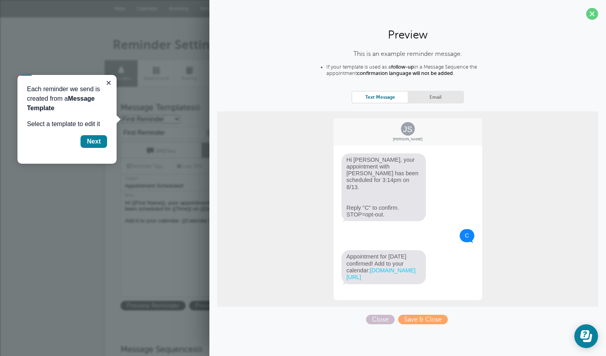
click at [433, 98] on link "Email" at bounding box center [434, 97] width 55 height 11
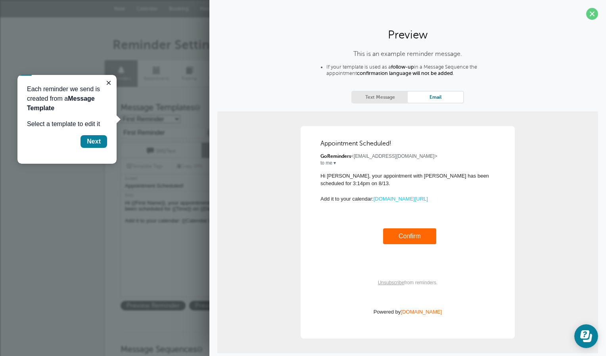
click at [428, 96] on link "Email" at bounding box center [434, 97] width 55 height 11
click at [387, 98] on link "Text Message" at bounding box center [379, 97] width 55 height 11
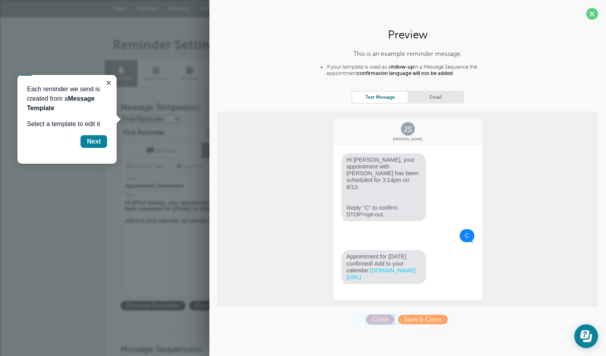
click at [384, 316] on span "Close" at bounding box center [380, 320] width 29 height 10
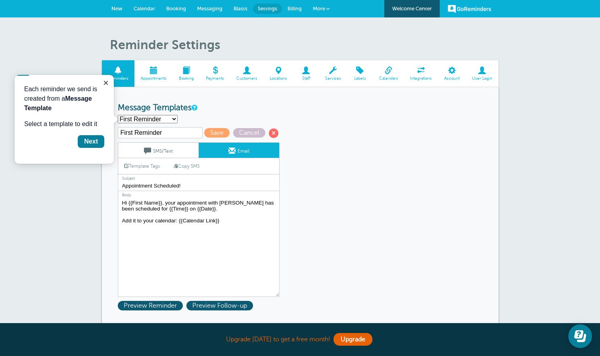
click at [155, 120] on select "First Reminder Second Reminder Third Reminder Create new..." at bounding box center [148, 119] width 60 height 8
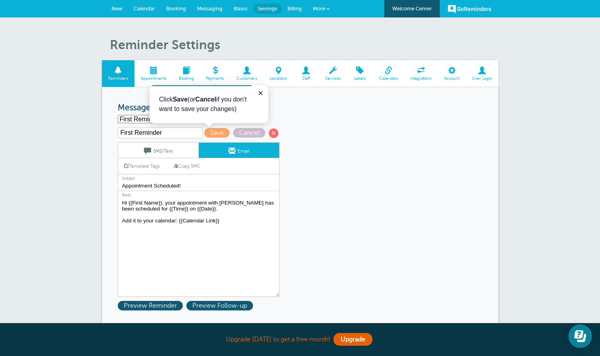
click at [163, 249] on textarea "Hi {{First Name}}, your appointment with sm has been scheduled for {{Time}} on …" at bounding box center [199, 247] width 162 height 99
click at [262, 92] on icon "Close guide" at bounding box center [260, 93] width 4 height 4
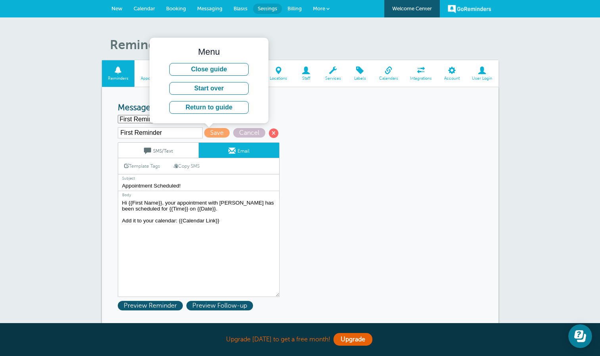
click at [328, 120] on div "First Reminder Second Reminder Third Reminder Create new... Create New" at bounding box center [300, 119] width 365 height 8
click at [245, 226] on textarea "Hi {{First Name}}, your appointment with sm has been scheduled for {{Time}} on …" at bounding box center [199, 247] width 162 height 99
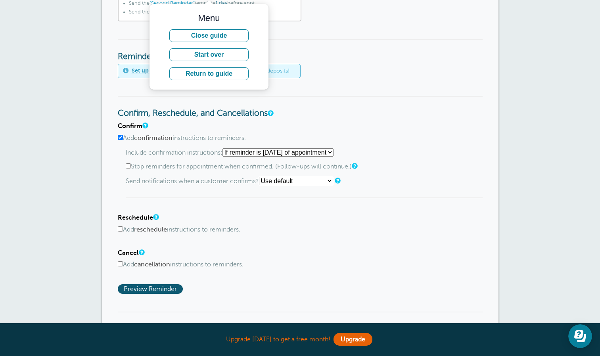
scroll to position [422, 0]
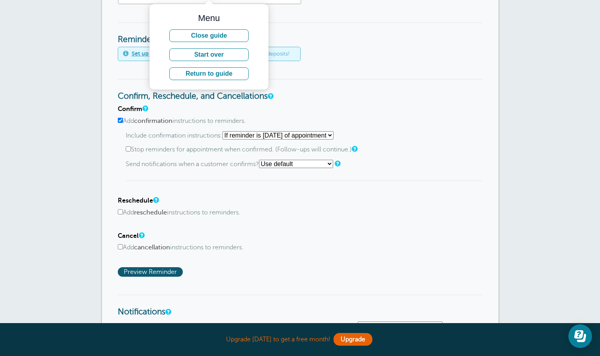
click at [333, 134] on select "Starting with first reminder If reminder is within 1 day of appointment If remi…" at bounding box center [277, 135] width 111 height 8
click at [358, 88] on h3 "Confirm, Reschedule, and Cancellations" at bounding box center [300, 90] width 365 height 23
drag, startPoint x: 391, startPoint y: 201, endPoint x: 392, endPoint y: 205, distance: 4.5
click at [391, 204] on h4 "Reschedule" at bounding box center [300, 201] width 365 height 8
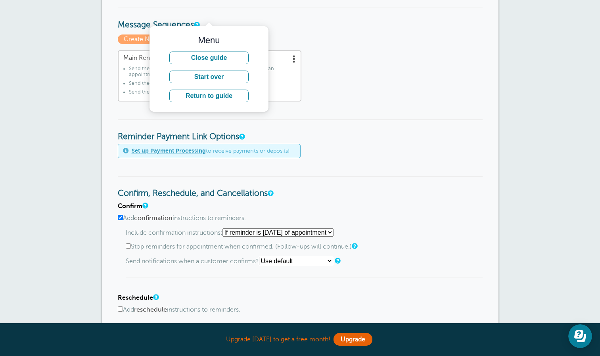
scroll to position [339, 0]
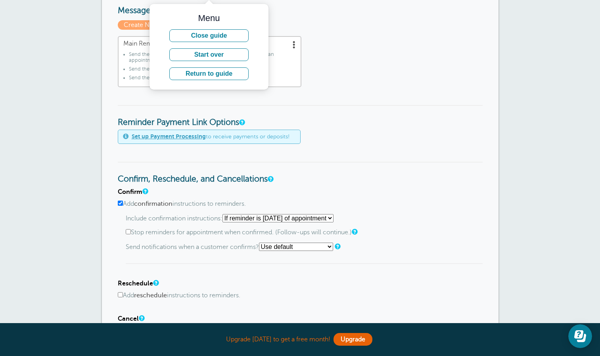
click at [457, 96] on form "Reminder Schedule 1st reminder: Immediately 1 2 3 4 5 6 7 8 9 10 11 12 13 14 15…" at bounding box center [300, 162] width 365 height 796
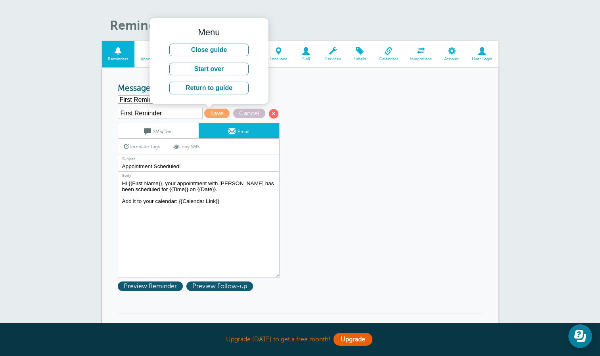
scroll to position [0, 0]
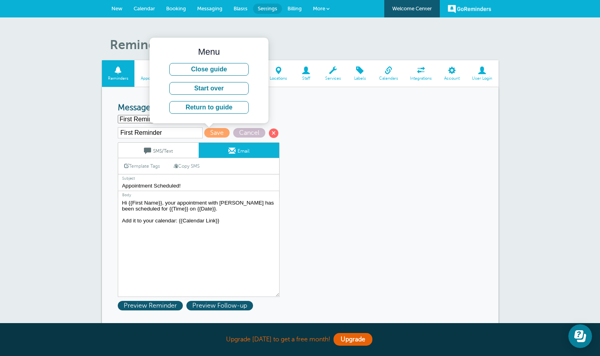
click at [210, 67] on button "Close guide" at bounding box center [208, 69] width 79 height 13
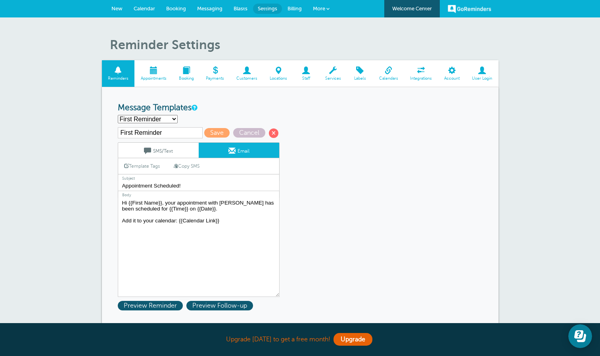
drag, startPoint x: 424, startPoint y: 76, endPoint x: 342, endPoint y: 45, distance: 88.4
click at [424, 76] on span "Integrations" at bounding box center [421, 78] width 26 height 5
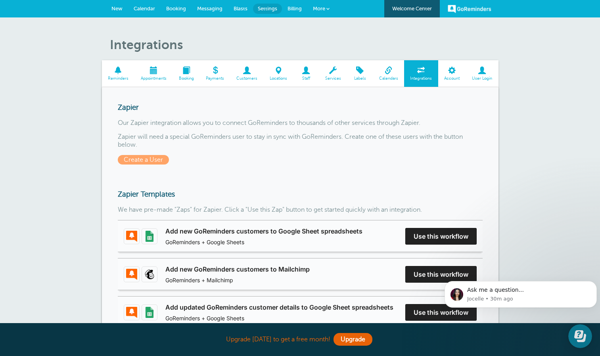
click at [268, 174] on div "Zapier Our Zapier integration allows you to connect GoReminders to thousands of…" at bounding box center [300, 319] width 396 height 465
click at [276, 79] on span "Locations" at bounding box center [279, 78] width 22 height 5
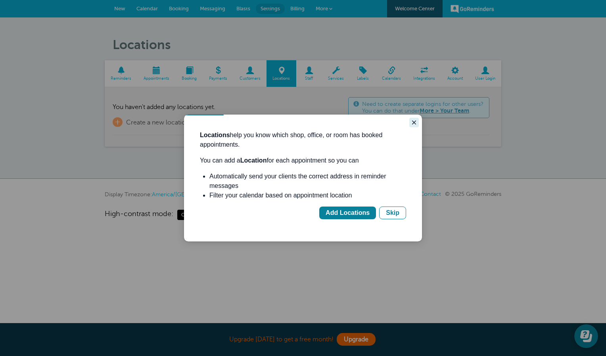
click at [412, 124] on icon "Close guide" at bounding box center [414, 122] width 4 height 4
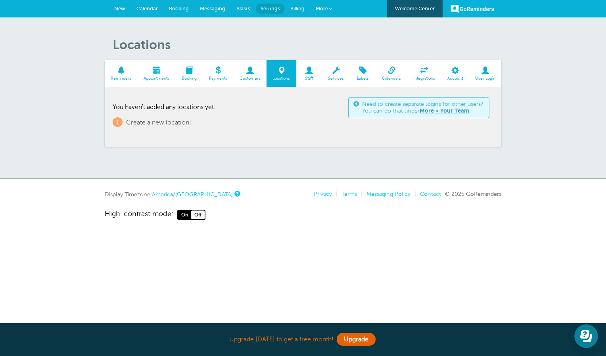
click at [493, 158] on div "Locations Reminders Appointments Booking Payments Customers Locations Staff Ser…" at bounding box center [303, 97] width 606 height 161
click at [536, 153] on div "Locations Reminders Appointments Booking Payments Customers Locations Staff Ser…" at bounding box center [303, 97] width 606 height 161
